Goal: Task Accomplishment & Management: Manage account settings

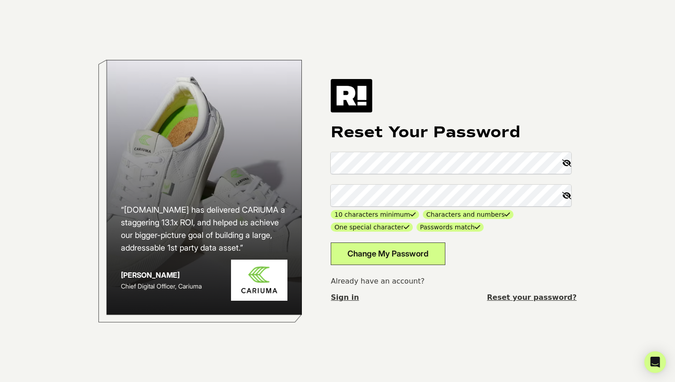
click at [402, 255] on button "Change My Password" at bounding box center [388, 253] width 115 height 23
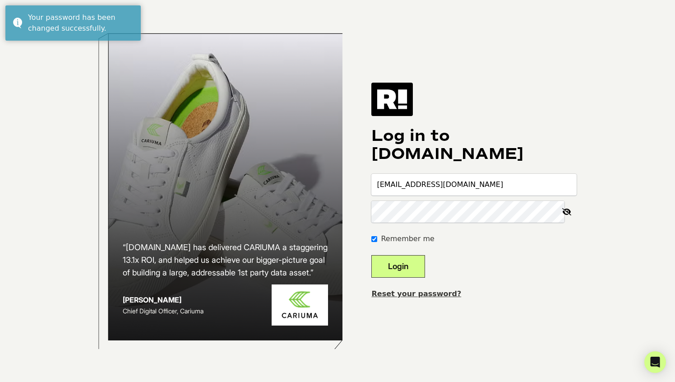
type input "rami@bryanjohnson.com"
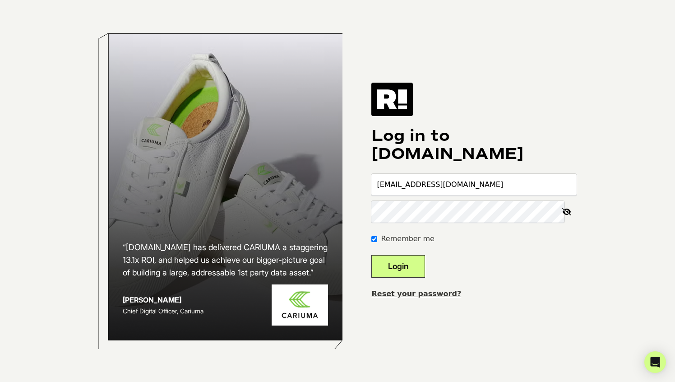
click at [413, 271] on button "Login" at bounding box center [398, 266] width 54 height 23
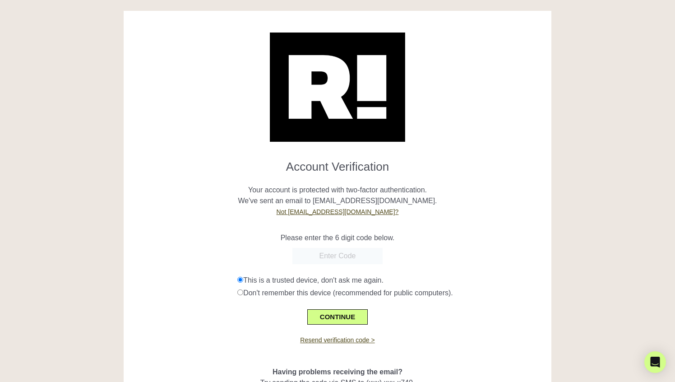
paste input "786885"
type input "786885"
click at [328, 313] on button "CONTINUE" at bounding box center [337, 316] width 60 height 15
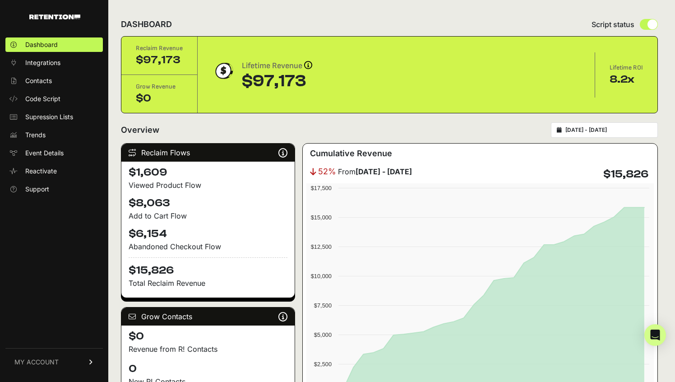
click at [41, 237] on div "Dashboard Integrations Contacts Code Script Supression Lists Trends Event Detai…" at bounding box center [54, 204] width 108 height 352
click at [47, 361] on span "MY ACCOUNT" at bounding box center [36, 361] width 44 height 9
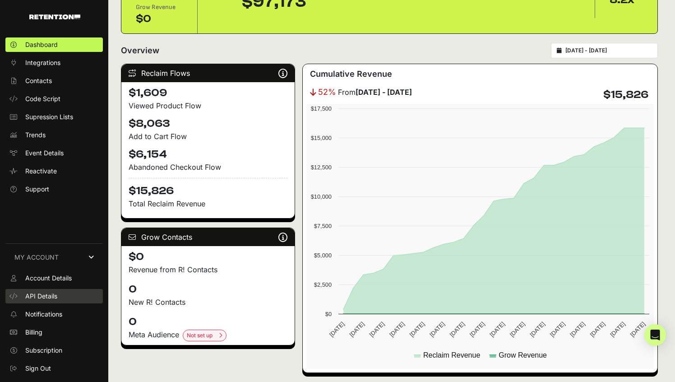
scroll to position [102, 0]
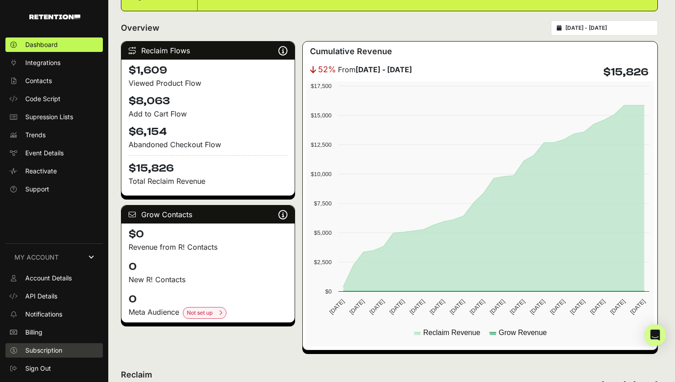
click at [49, 349] on span "Subscription" at bounding box center [43, 349] width 37 height 9
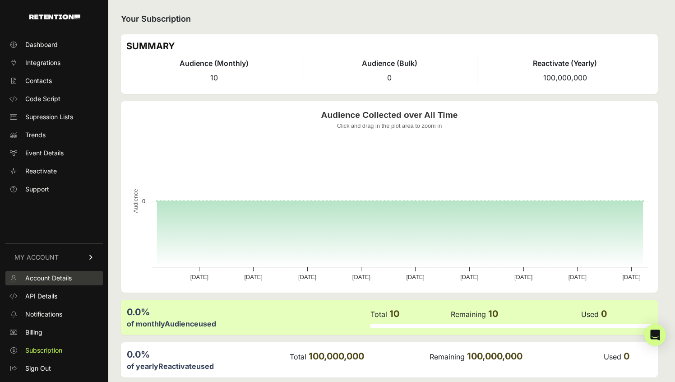
click at [38, 276] on span "Account Details" at bounding box center [48, 277] width 46 height 9
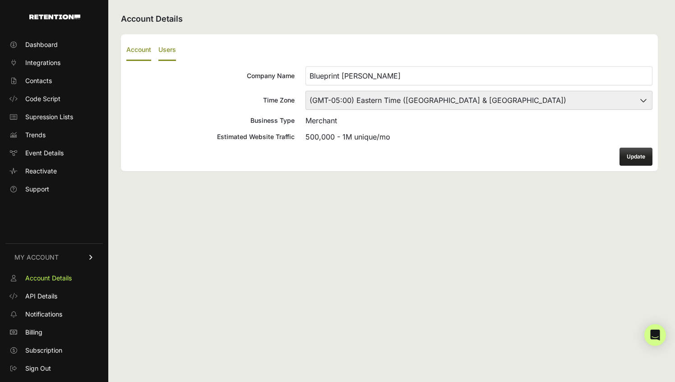
click at [159, 53] on label "Users" at bounding box center [167, 50] width 18 height 21
click at [0, 0] on input "Users" at bounding box center [0, 0] width 0 height 0
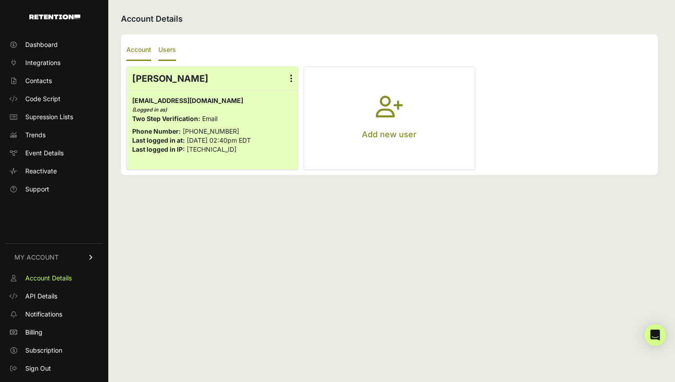
click at [139, 49] on label "Account" at bounding box center [138, 50] width 25 height 21
click at [0, 0] on input "Account" at bounding box center [0, 0] width 0 height 0
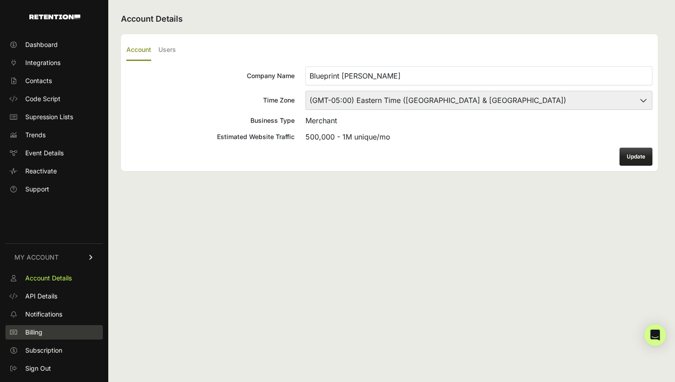
drag, startPoint x: 32, startPoint y: 328, endPoint x: 279, endPoint y: 325, distance: 247.1
click at [32, 328] on span "Billing" at bounding box center [33, 331] width 17 height 9
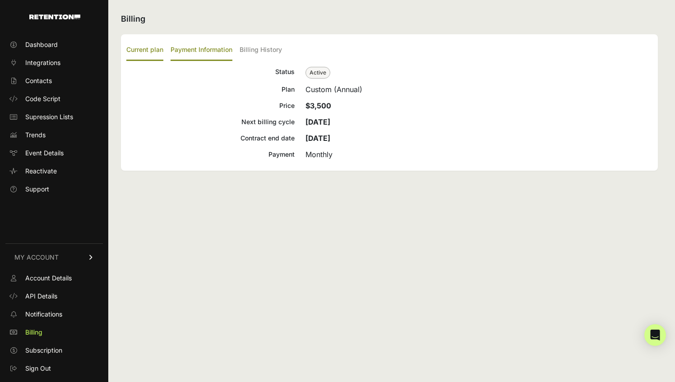
click at [196, 49] on label "Payment Information" at bounding box center [201, 50] width 62 height 21
click at [0, 0] on input "Payment Information" at bounding box center [0, 0] width 0 height 0
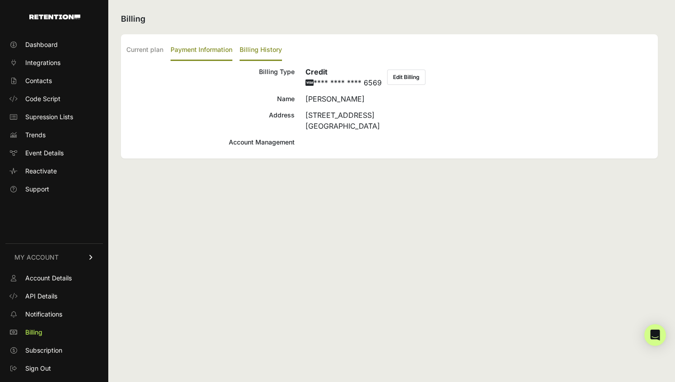
click at [241, 52] on label "Billing History" at bounding box center [260, 50] width 42 height 21
click at [0, 0] on input "Billing History" at bounding box center [0, 0] width 0 height 0
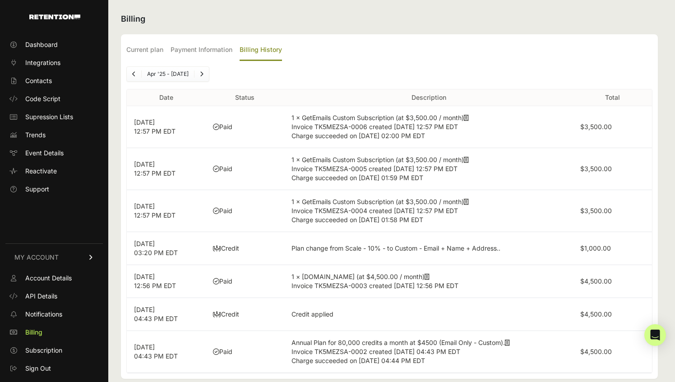
scroll to position [13, 0]
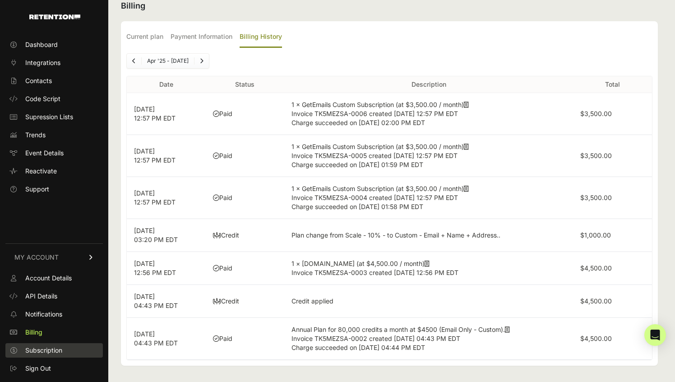
drag, startPoint x: 51, startPoint y: 353, endPoint x: 58, endPoint y: 353, distance: 6.8
click at [51, 353] on span "Subscription" at bounding box center [43, 349] width 37 height 9
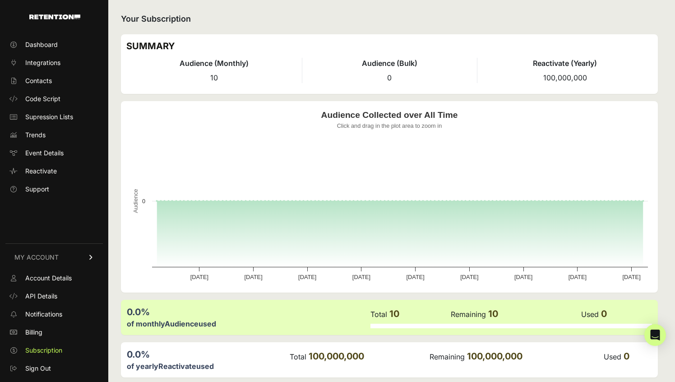
scroll to position [39, 0]
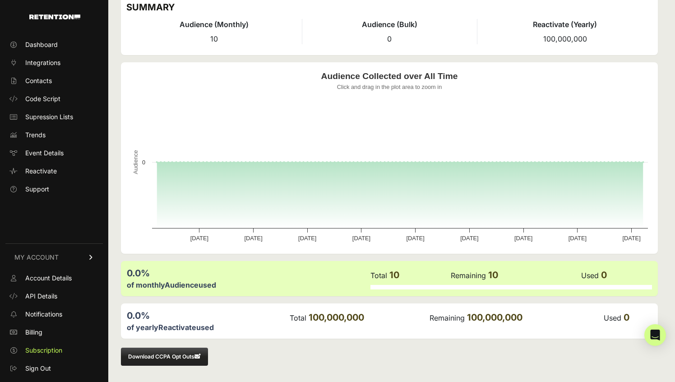
drag, startPoint x: 204, startPoint y: 332, endPoint x: 195, endPoint y: 328, distance: 10.5
click at [204, 332] on td "0.0% of yearly Reactivate used" at bounding box center [207, 320] width 163 height 24
drag, startPoint x: 185, startPoint y: 326, endPoint x: 610, endPoint y: 362, distance: 426.4
click at [193, 327] on label "Reactivate" at bounding box center [177, 326] width 38 height 9
click at [50, 296] on span "API Details" at bounding box center [41, 295] width 32 height 9
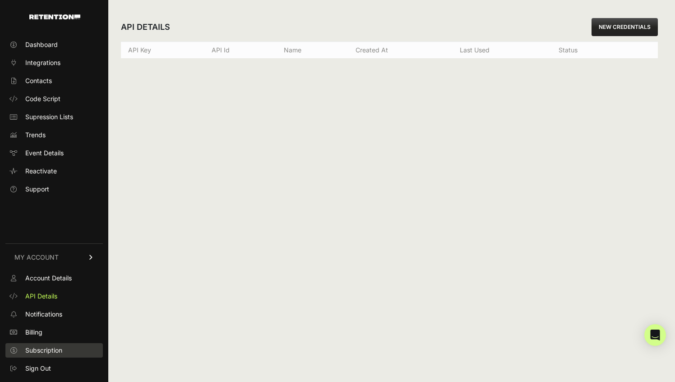
click at [44, 351] on span "Subscription" at bounding box center [43, 349] width 37 height 9
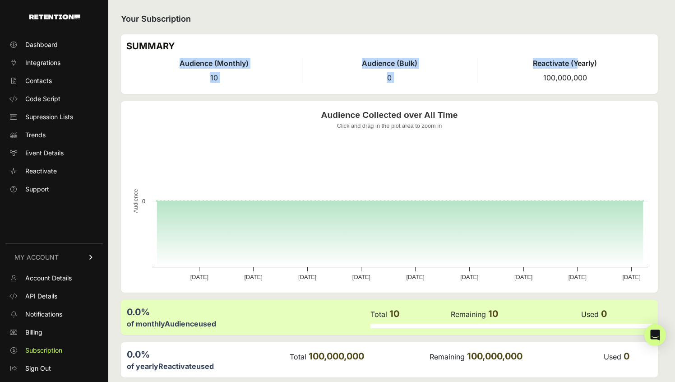
drag, startPoint x: 202, startPoint y: 53, endPoint x: 579, endPoint y: 64, distance: 377.6
click at [579, 64] on div "SUMMARY Audience (Monthly) 10 Audience (Bulk) 0 Reactivate (Yearly) 100,000,000" at bounding box center [389, 64] width 537 height 60
click at [579, 64] on h4 "Reactivate (Yearly)" at bounding box center [564, 63] width 175 height 11
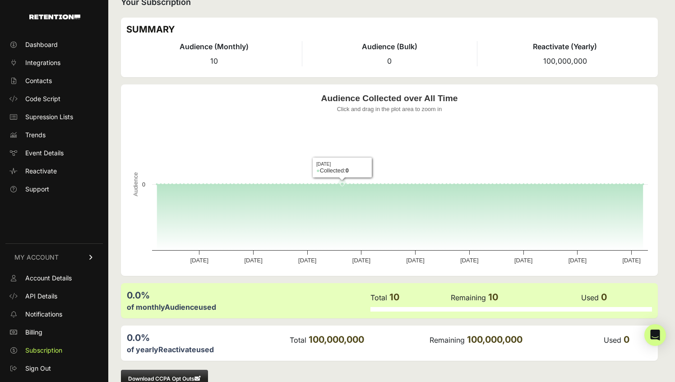
scroll to position [39, 0]
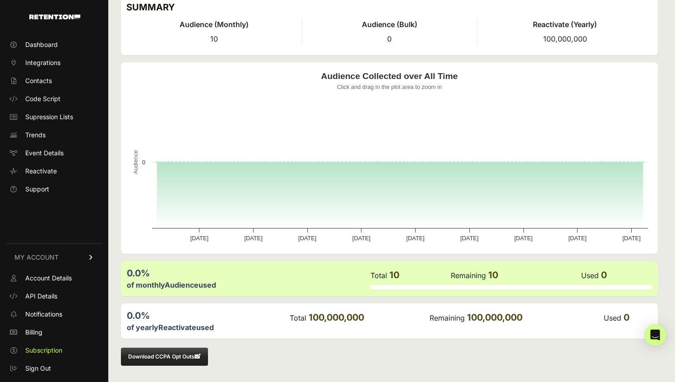
click at [165, 320] on div "0.0%" at bounding box center [208, 315] width 162 height 13
click at [38, 332] on span "Billing" at bounding box center [33, 331] width 17 height 9
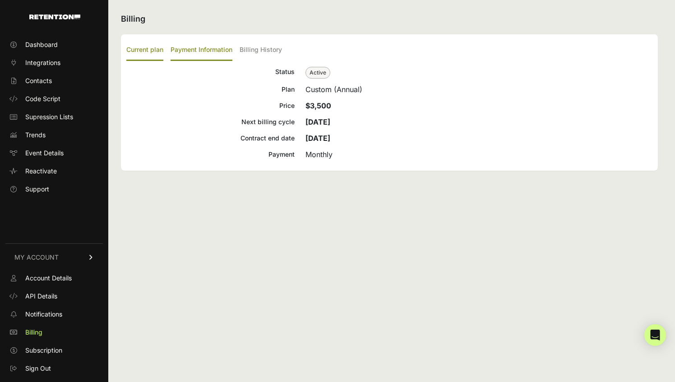
click at [194, 52] on label "Payment Information" at bounding box center [201, 50] width 62 height 21
click at [0, 0] on input "Payment Information" at bounding box center [0, 0] width 0 height 0
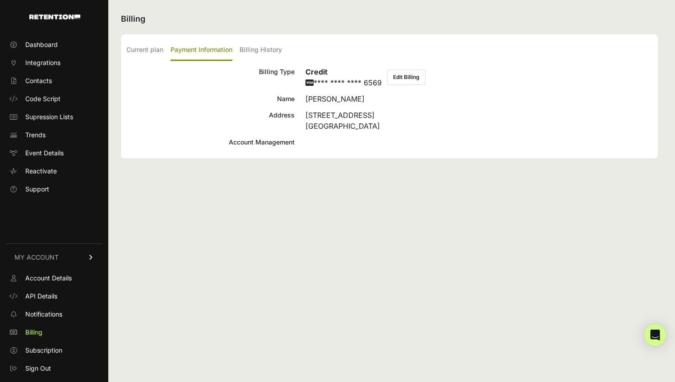
click at [252, 141] on div "Account Management" at bounding box center [210, 142] width 168 height 11
click at [413, 80] on button "Edit Billing" at bounding box center [406, 76] width 38 height 15
click at [88, 256] on icon at bounding box center [91, 256] width 6 height 5
click at [89, 365] on link "MY ACCOUNT" at bounding box center [53, 362] width 97 height 28
click at [44, 195] on link "Support" at bounding box center [53, 189] width 97 height 14
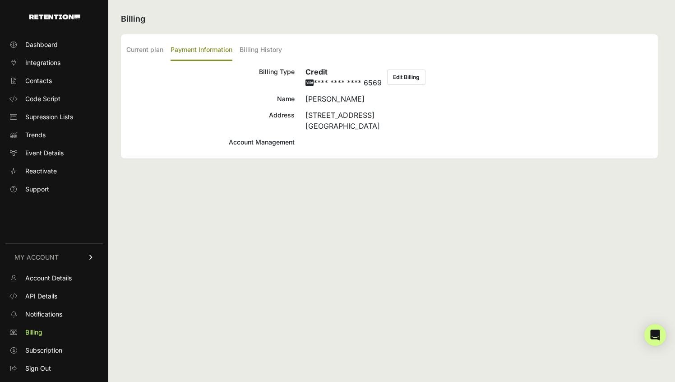
click at [425, 77] on button "Edit Billing" at bounding box center [406, 76] width 38 height 15
